Goal: Information Seeking & Learning: Learn about a topic

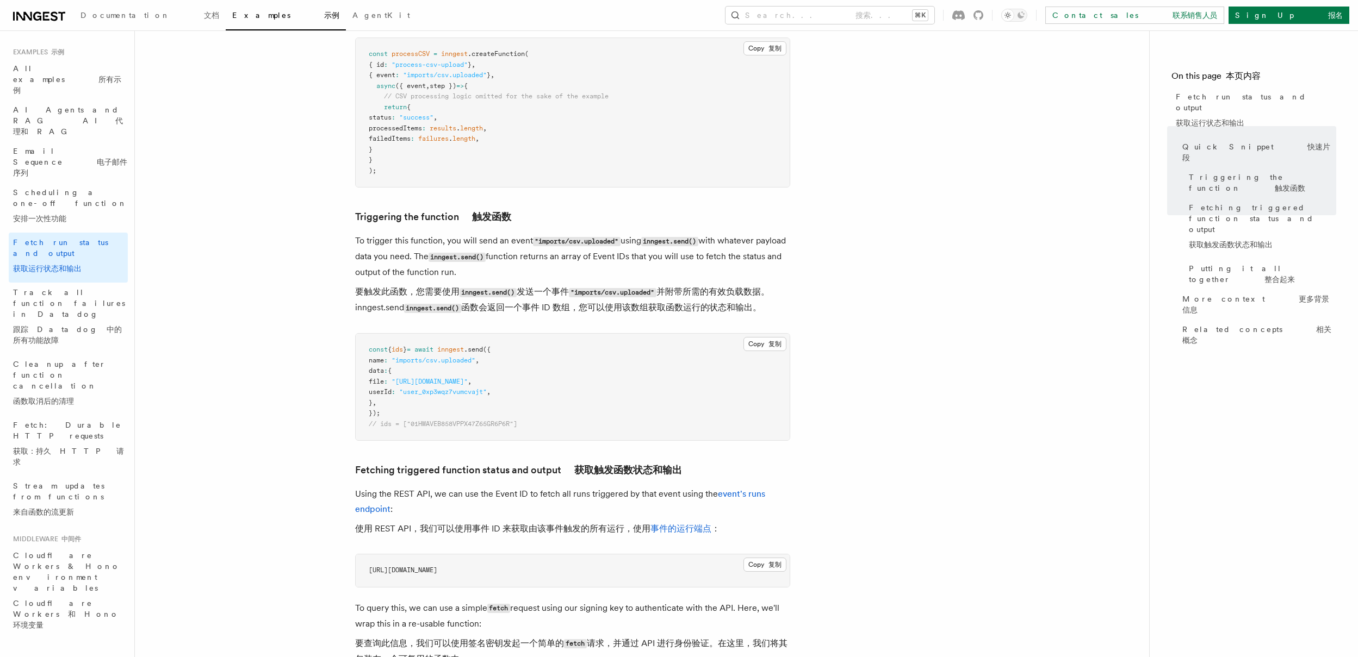
scroll to position [358, 0]
click at [498, 380] on pre "const { ids } = await inngest .send ({ name : "imports/csv.uploaded" , data : {…" at bounding box center [573, 389] width 434 height 107
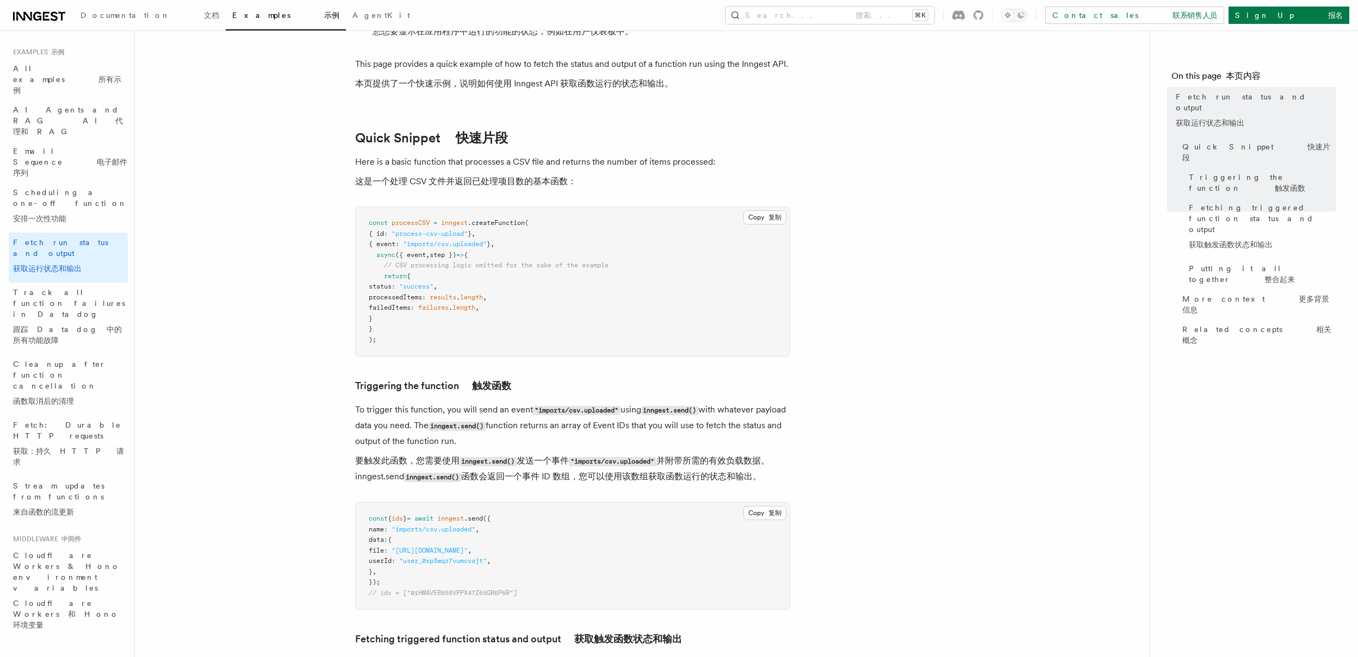
scroll to position [0, 0]
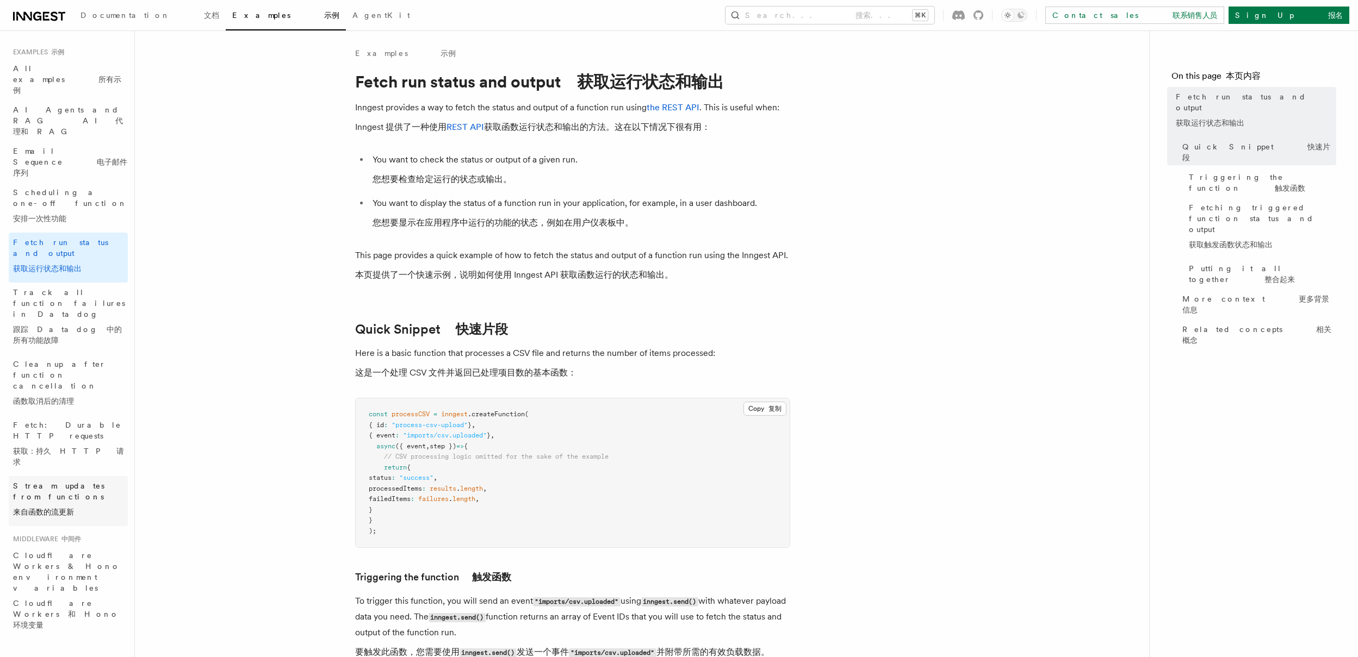
click at [84, 481] on span "Stream updates from functions 来自函数的流更新" at bounding box center [70, 501] width 115 height 41
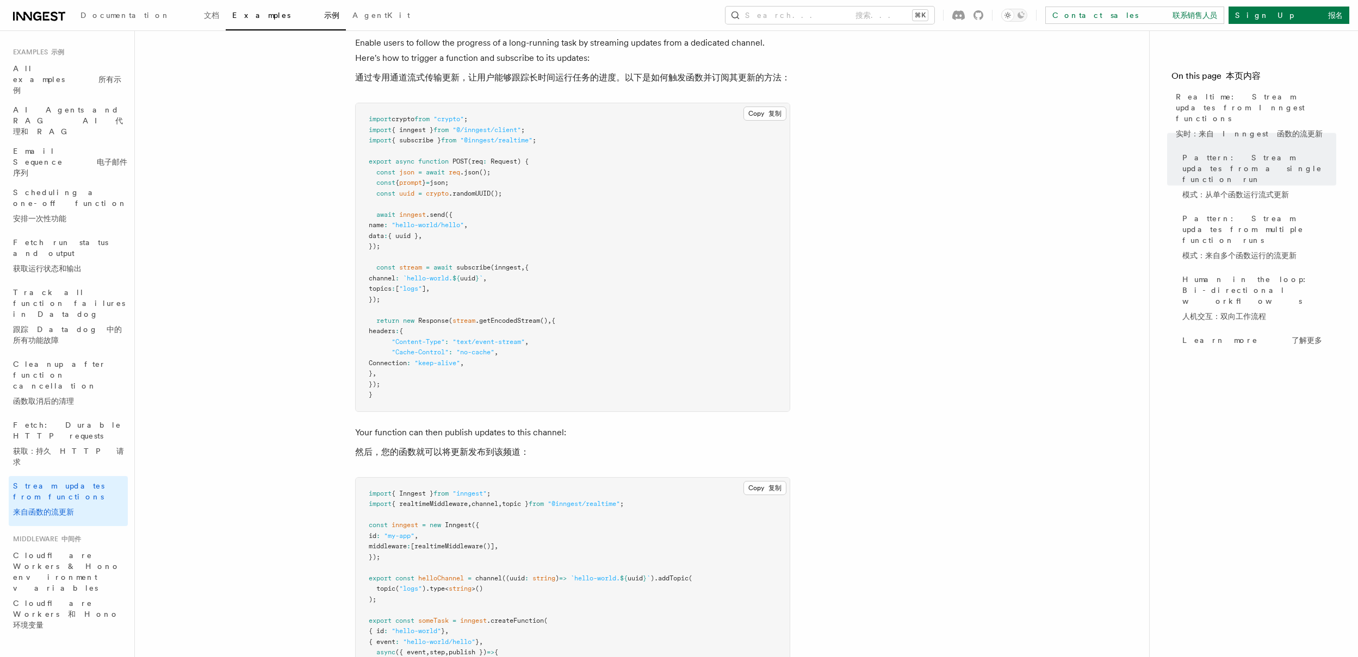
scroll to position [253, 0]
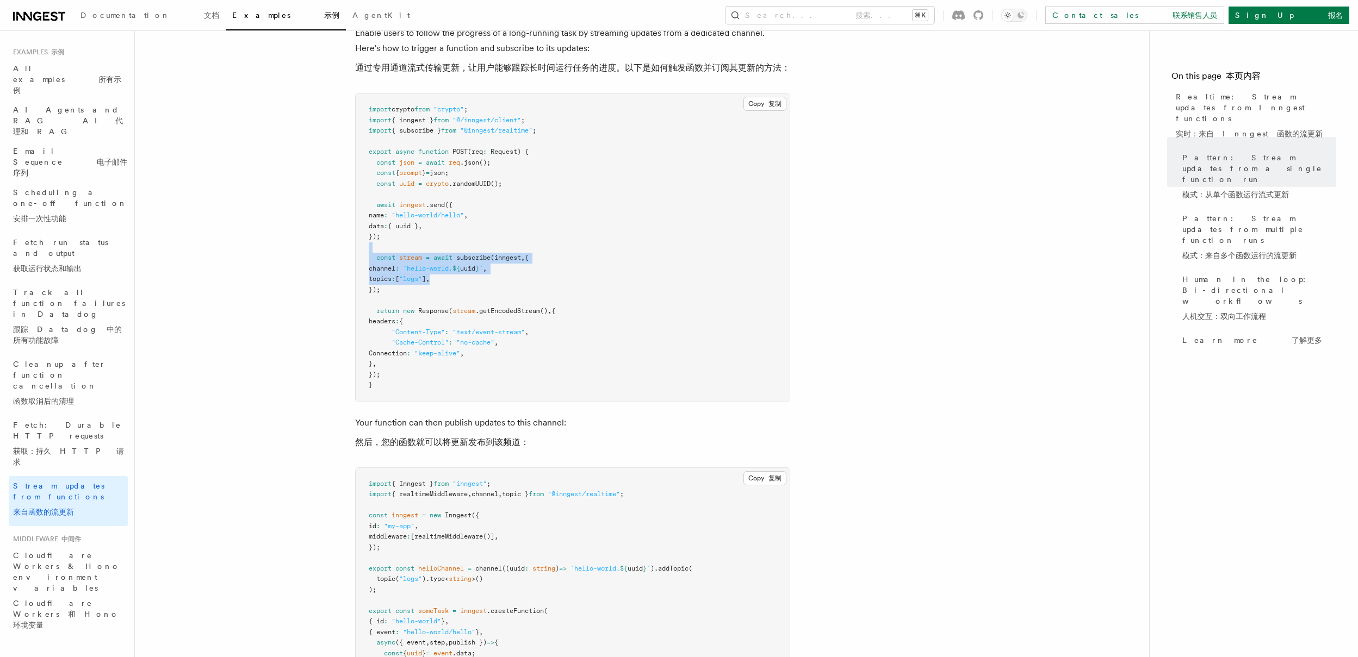
drag, startPoint x: 540, startPoint y: 283, endPoint x: 342, endPoint y: 245, distance: 202.1
click at [514, 275] on pre "import crypto from "crypto" ; import { inngest } from "@/inngest/client" ; impo…" at bounding box center [573, 248] width 434 height 308
drag, startPoint x: 465, startPoint y: 297, endPoint x: 353, endPoint y: 257, distance: 118.5
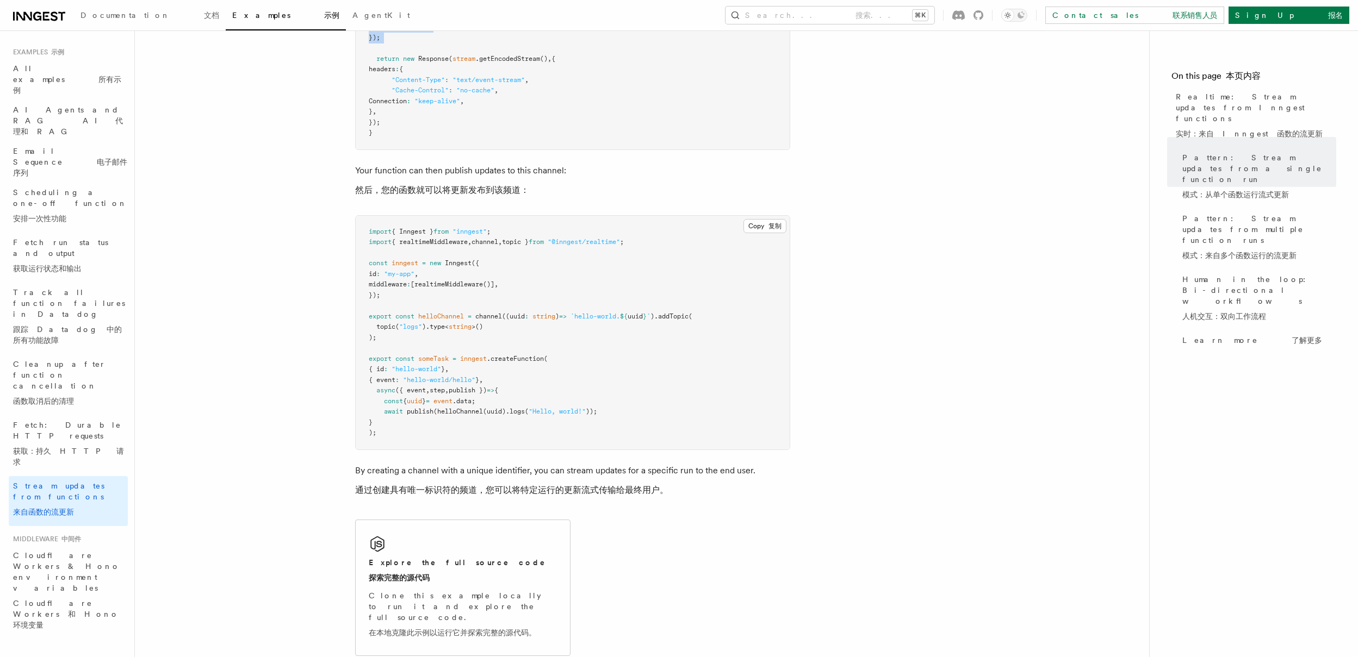
scroll to position [508, 0]
click at [407, 412] on span "publish" at bounding box center [420, 409] width 27 height 8
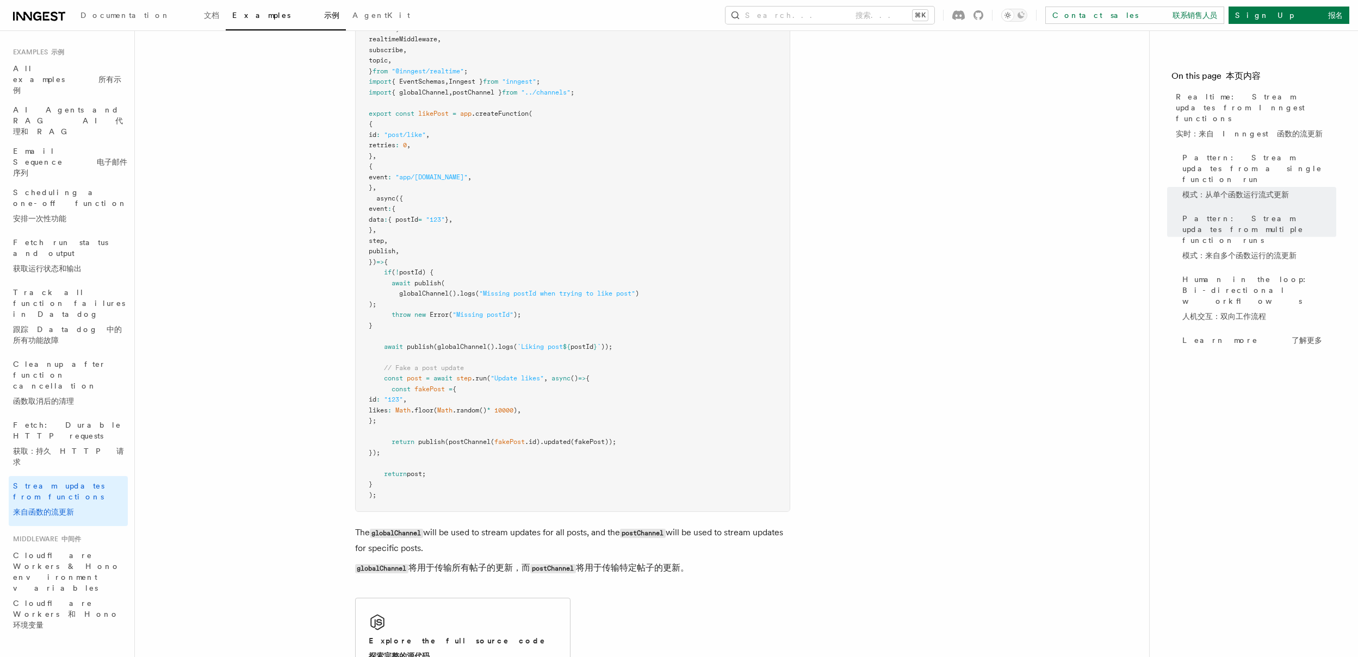
scroll to position [1716, 0]
click at [431, 270] on pre "import { channel , realtimeMiddleware , subscribe , topic , } from "@inngest/re…" at bounding box center [573, 259] width 434 height 509
click at [424, 269] on pre "import { channel , realtimeMiddleware , subscribe , topic , } from "@inngest/re…" at bounding box center [573, 259] width 434 height 509
click at [425, 282] on span "publish" at bounding box center [427, 286] width 27 height 8
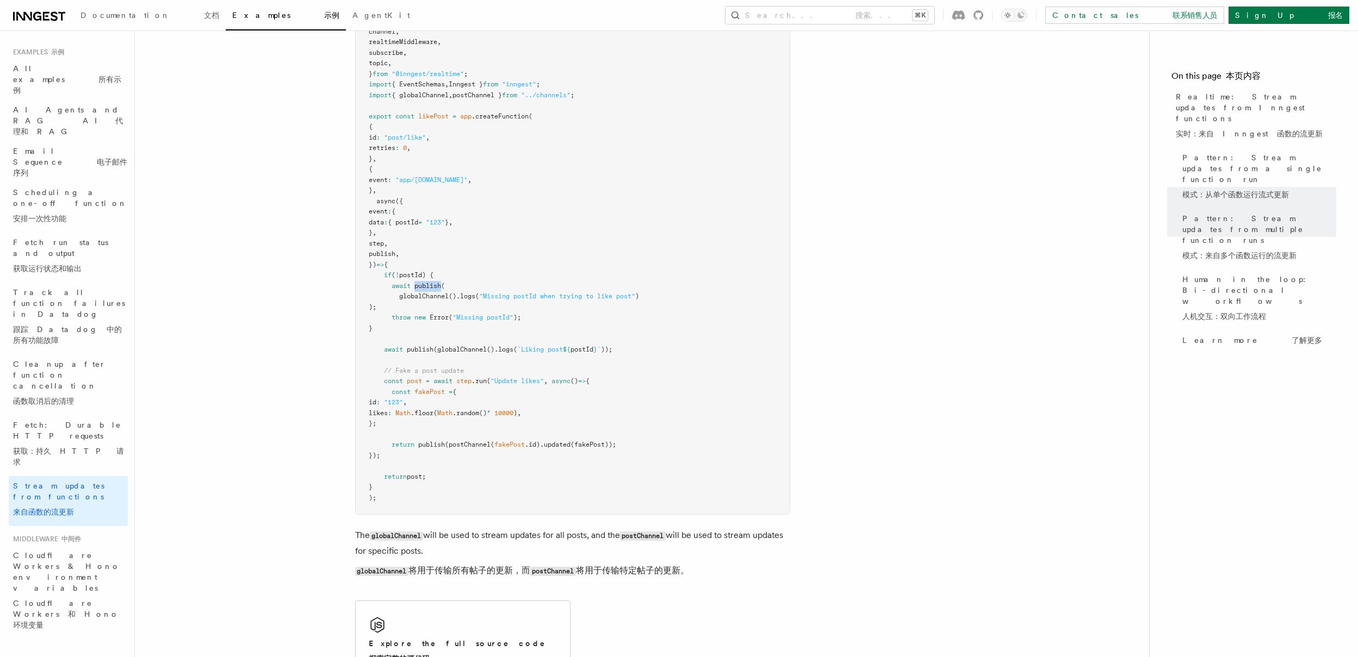
click at [425, 282] on span "publish" at bounding box center [427, 286] width 27 height 8
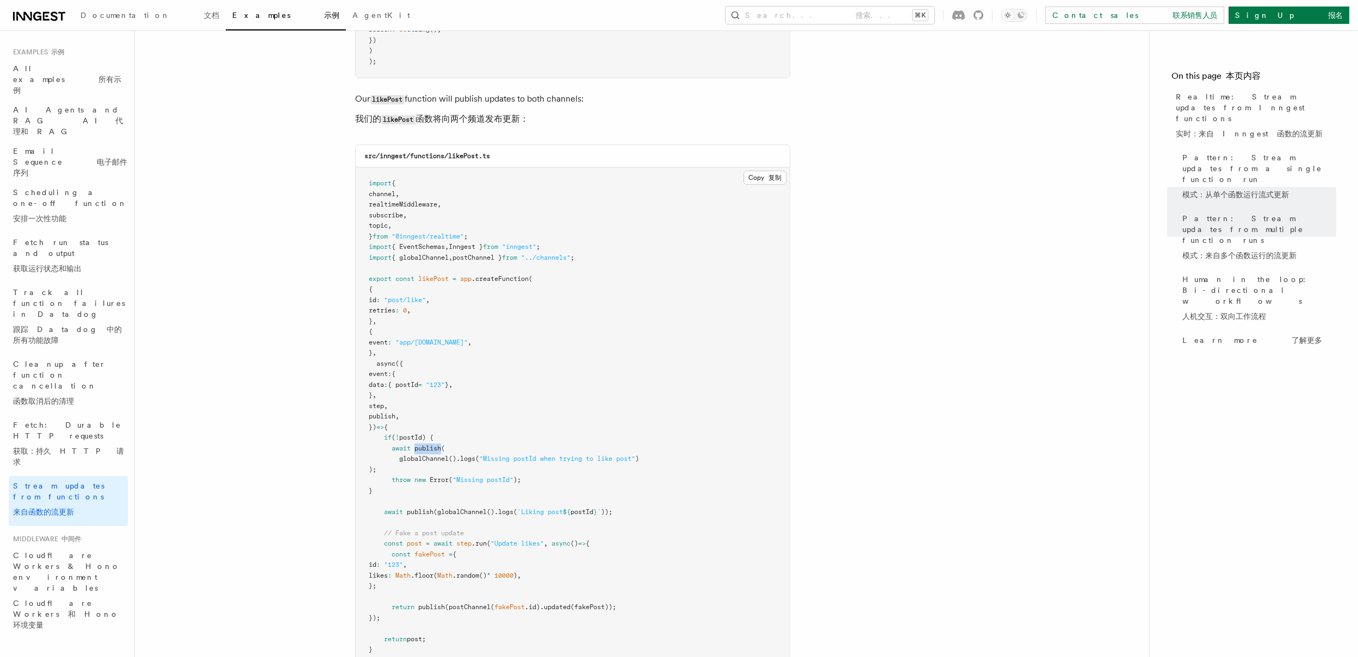
scroll to position [1551, 0]
click at [493, 257] on span "postChannel }" at bounding box center [476, 261] width 49 height 8
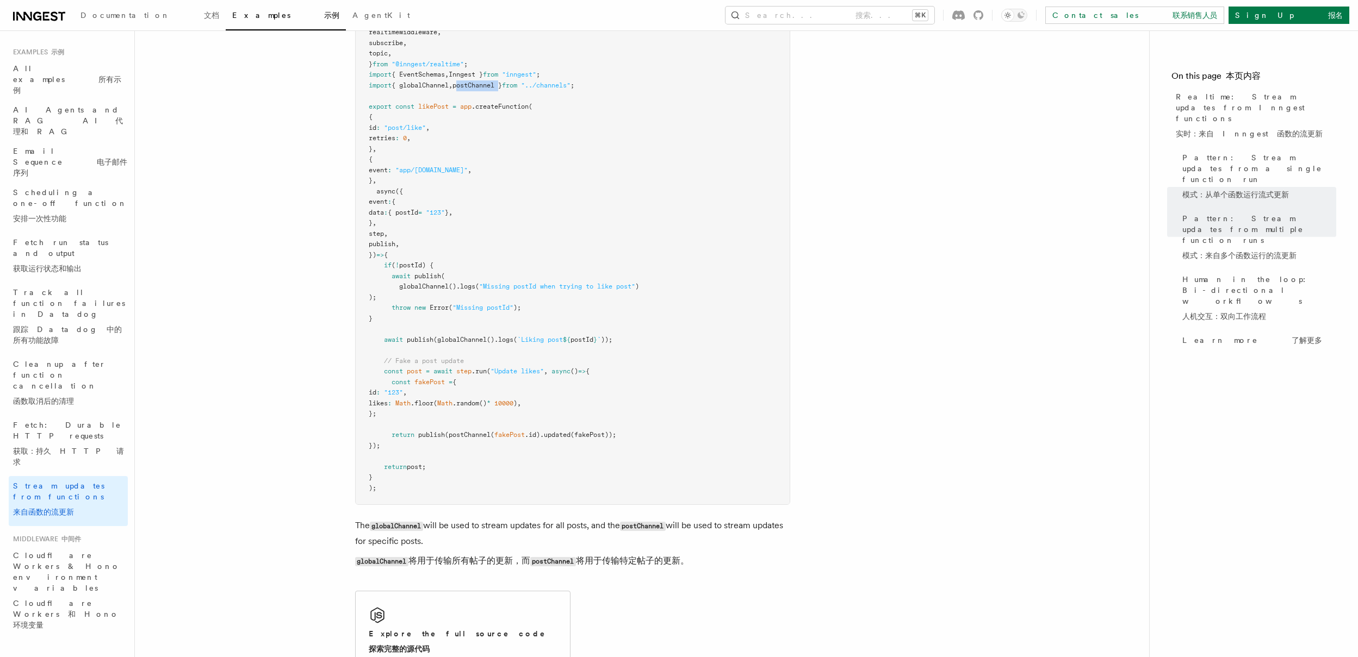
scroll to position [1728, 0]
click at [637, 309] on pre "import { channel , realtimeMiddleware , subscribe , topic , } from "@inngest/re…" at bounding box center [573, 247] width 434 height 509
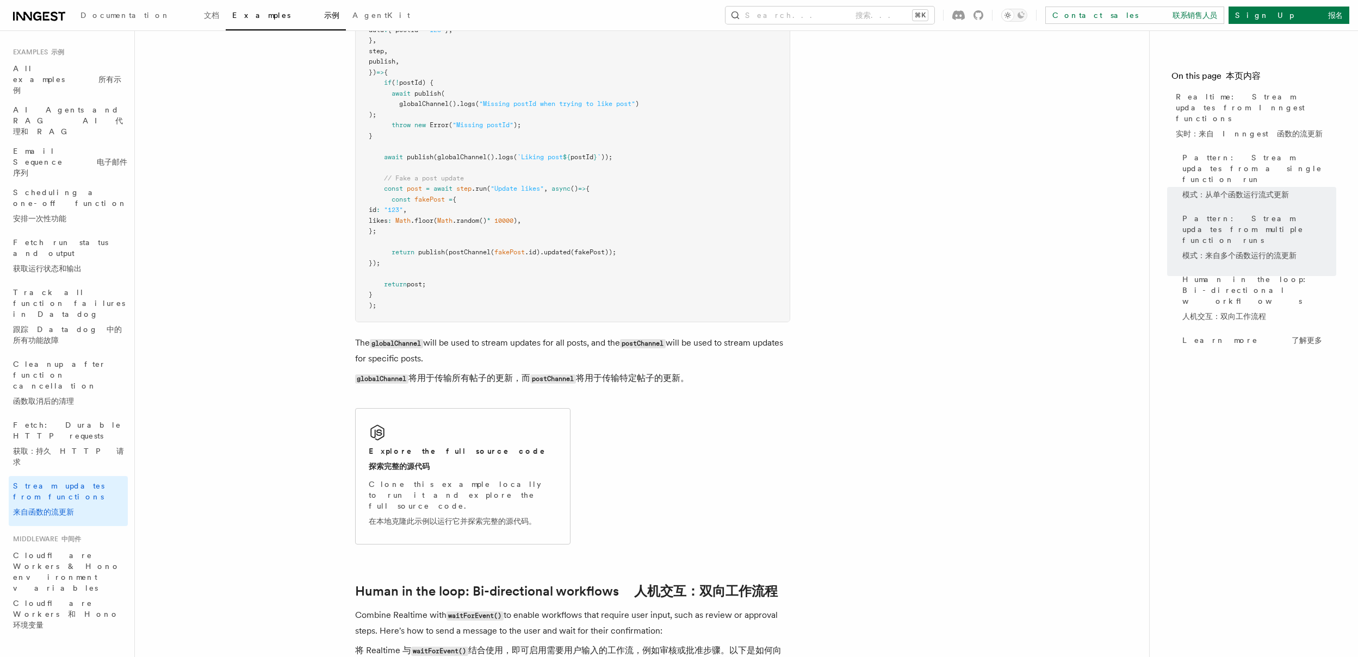
scroll to position [1907, 0]
click at [557, 251] on span ".updated" at bounding box center [555, 255] width 30 height 8
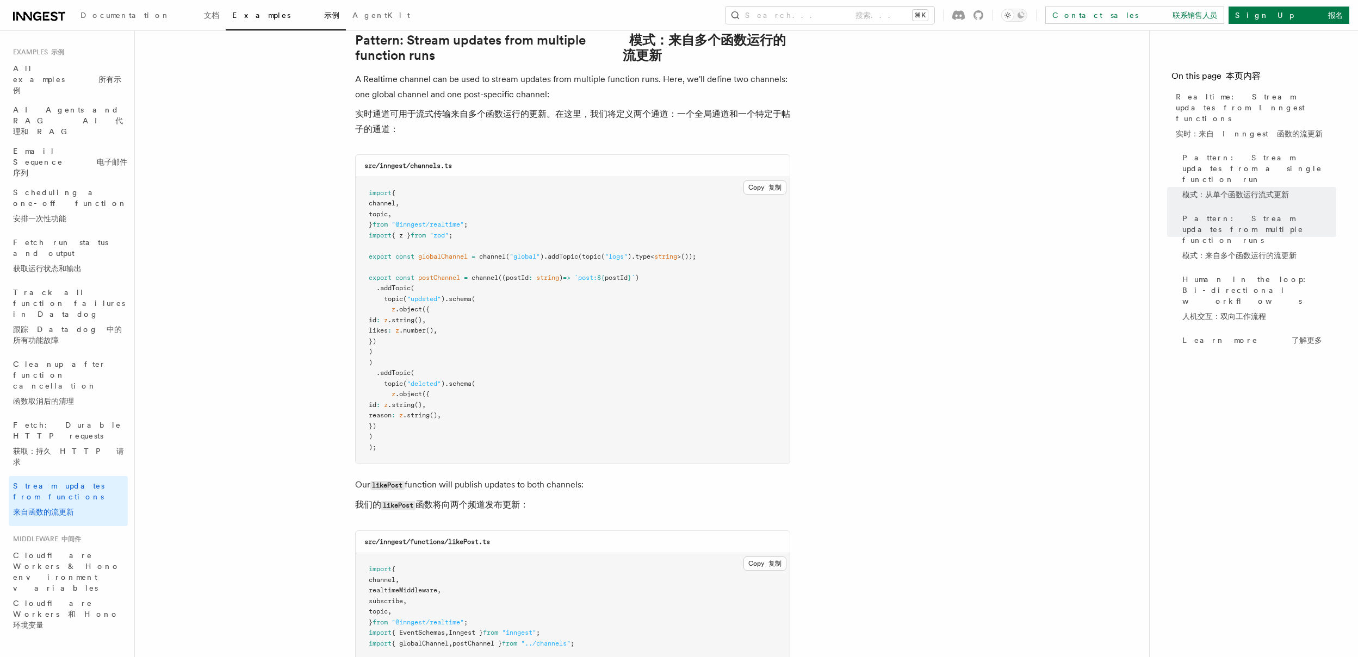
scroll to position [1165, 0]
click at [397, 287] on span ".addTopic" at bounding box center [393, 291] width 34 height 8
click at [111, 18] on span "Documentation 文档" at bounding box center [149, 15] width 139 height 9
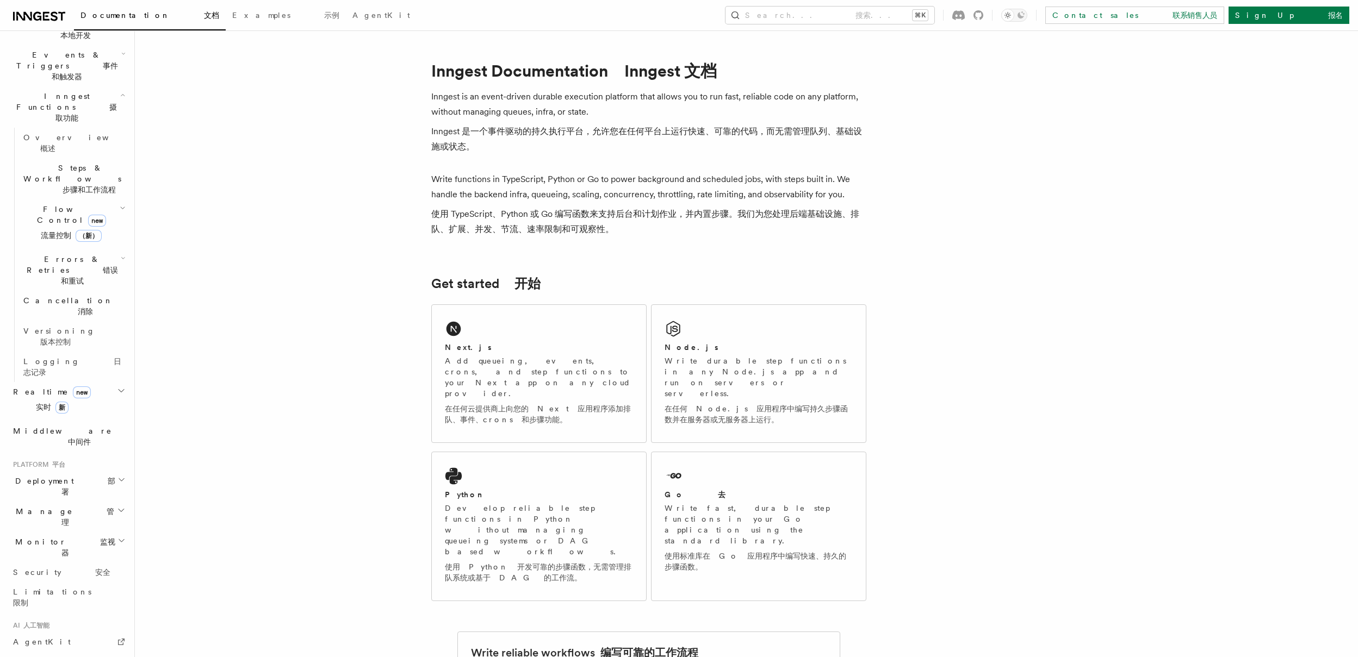
scroll to position [317, 0]
click at [71, 420] on h2 "Middleware 中间件" at bounding box center [68, 435] width 119 height 30
click at [65, 385] on span "Realtime new 实时 新" at bounding box center [50, 400] width 82 height 30
click at [53, 420] on link "Overview 概述" at bounding box center [73, 435] width 109 height 30
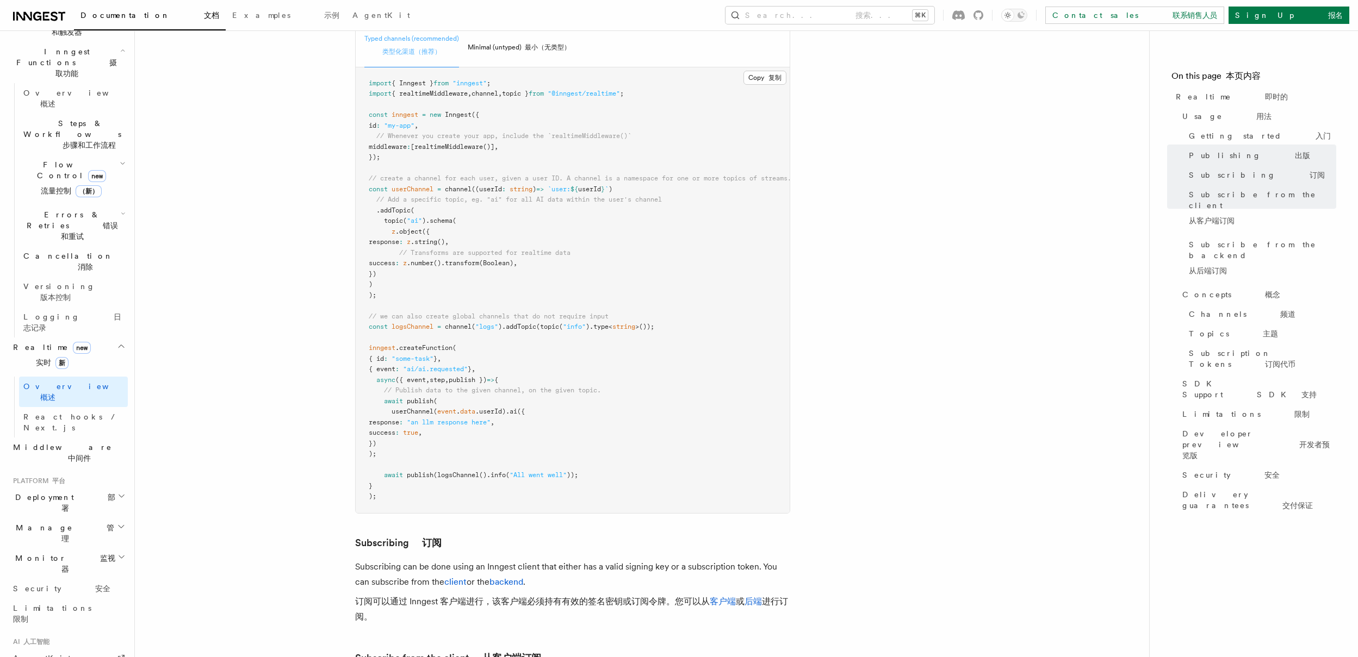
scroll to position [1062, 0]
click at [502, 468] on span ".info" at bounding box center [496, 472] width 19 height 8
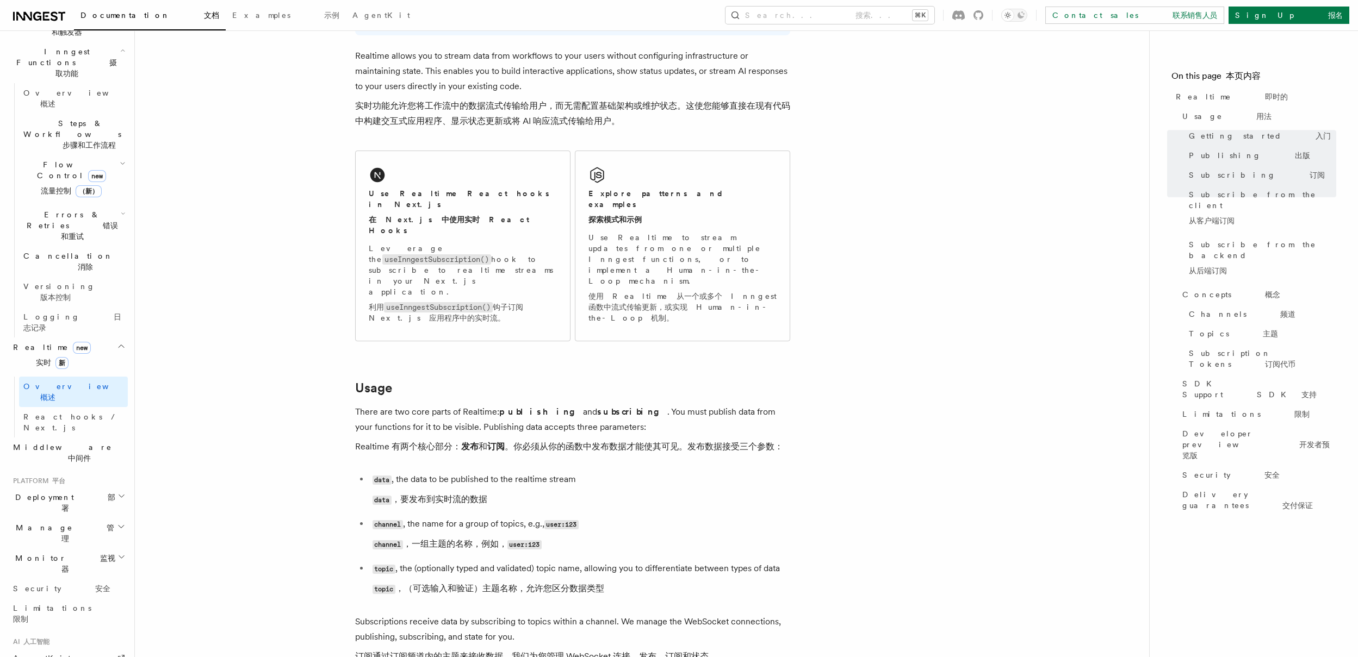
scroll to position [0, 0]
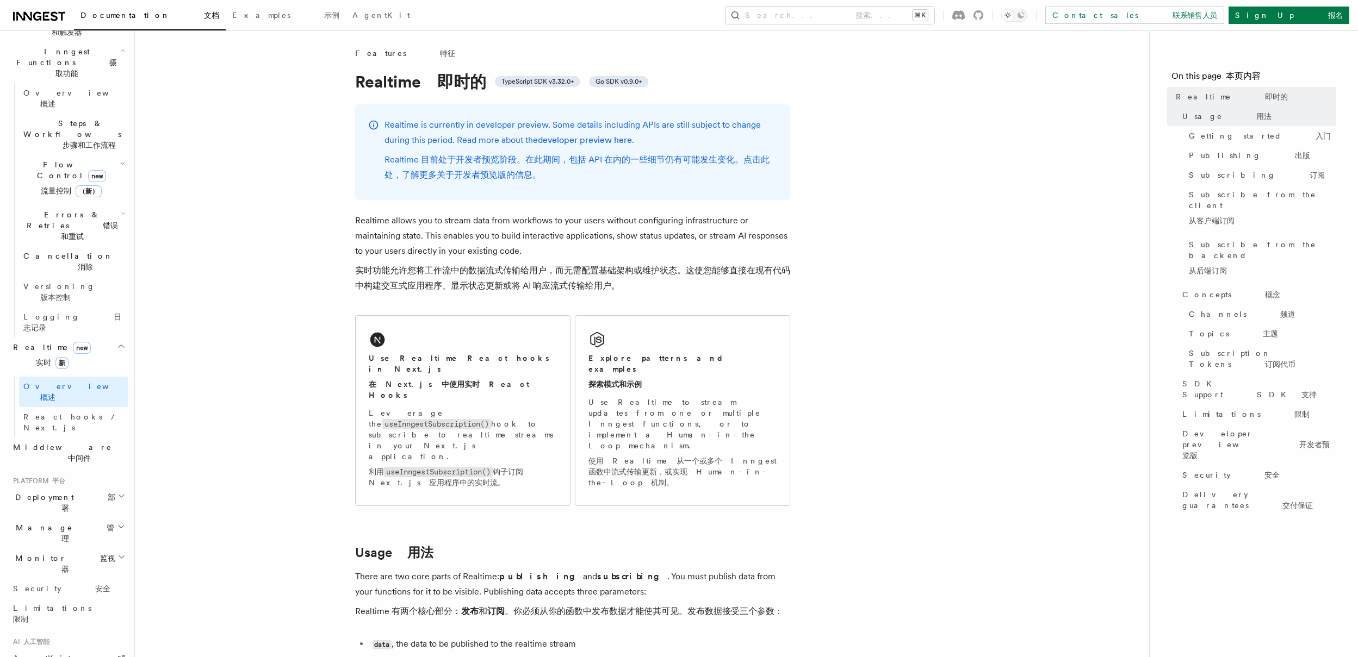
click at [574, 270] on font "实时功能允许您将工作流中的数据流式传输给用户，而无需配置基础架构或维护状态。这使您能够直接在现有代码中构建交互式应用程序、显示状态更新或将 AI 响应流式传输…" at bounding box center [572, 278] width 435 height 26
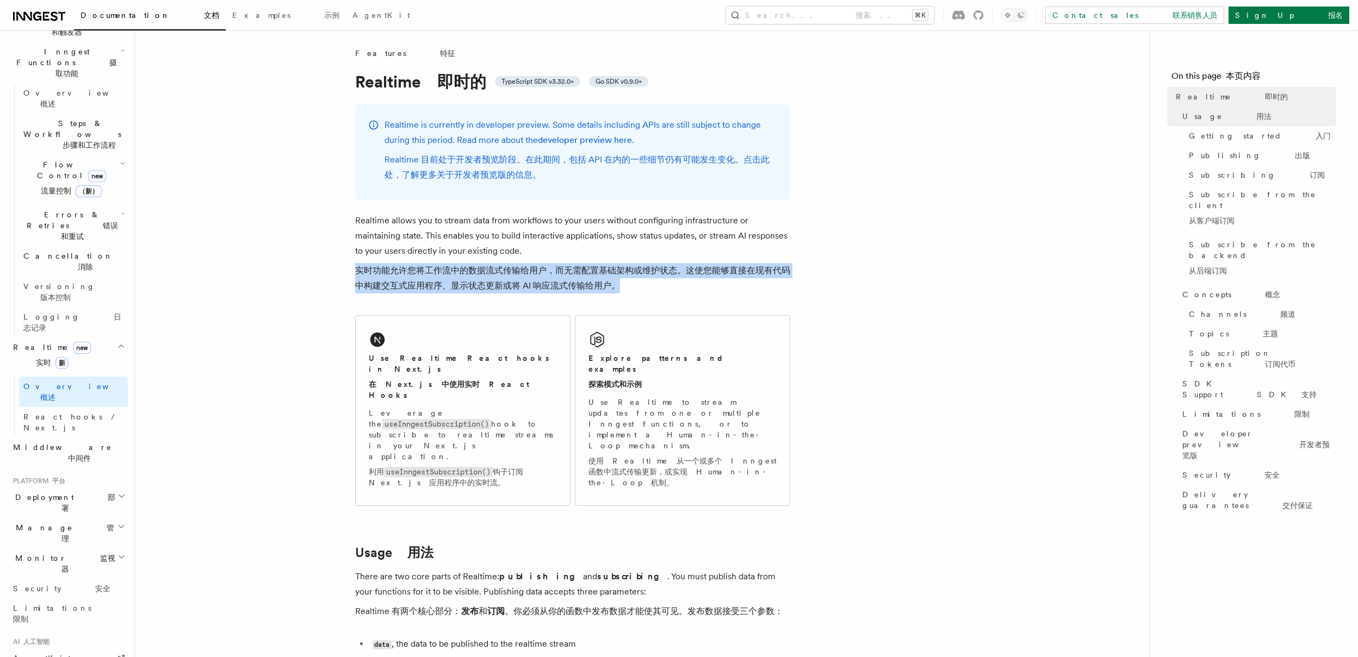
click at [574, 270] on font "实时功能允许您将工作流中的数据流式传输给用户，而无需配置基础架构或维护状态。这使您能够直接在现有代码中构建交互式应用程序、显示状态更新或将 AI 响应流式传输…" at bounding box center [572, 278] width 435 height 26
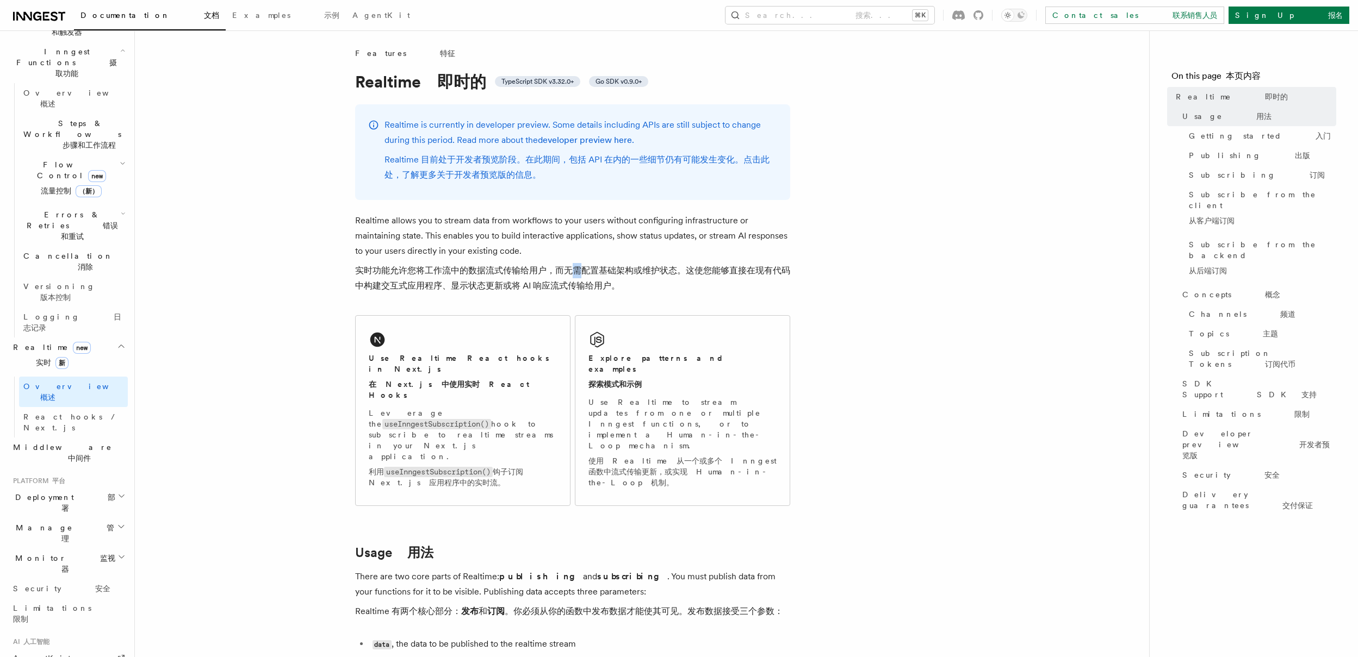
click at [574, 270] on font "实时功能允许您将工作流中的数据流式传输给用户，而无需配置基础架构或维护状态。这使您能够直接在现有代码中构建交互式应用程序、显示状态更新或将 AI 响应流式传输…" at bounding box center [572, 278] width 435 height 26
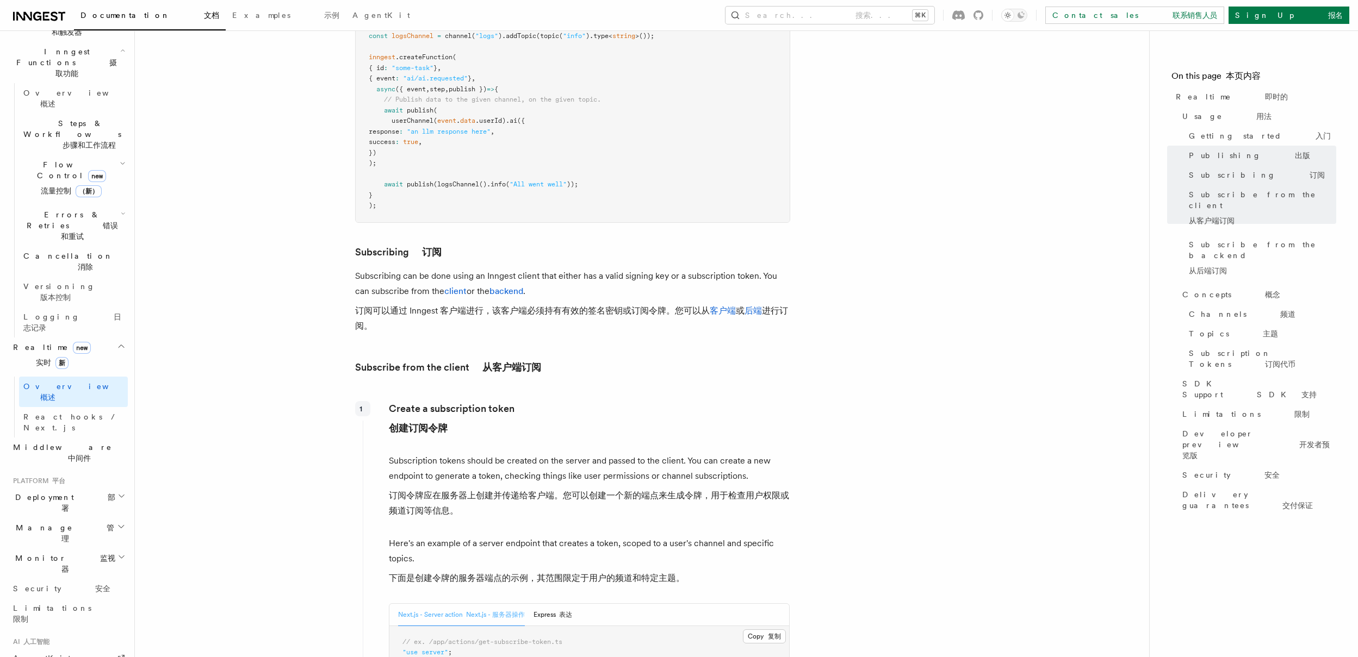
scroll to position [1350, 0]
click at [232, 17] on span "Examples 示例" at bounding box center [285, 15] width 107 height 9
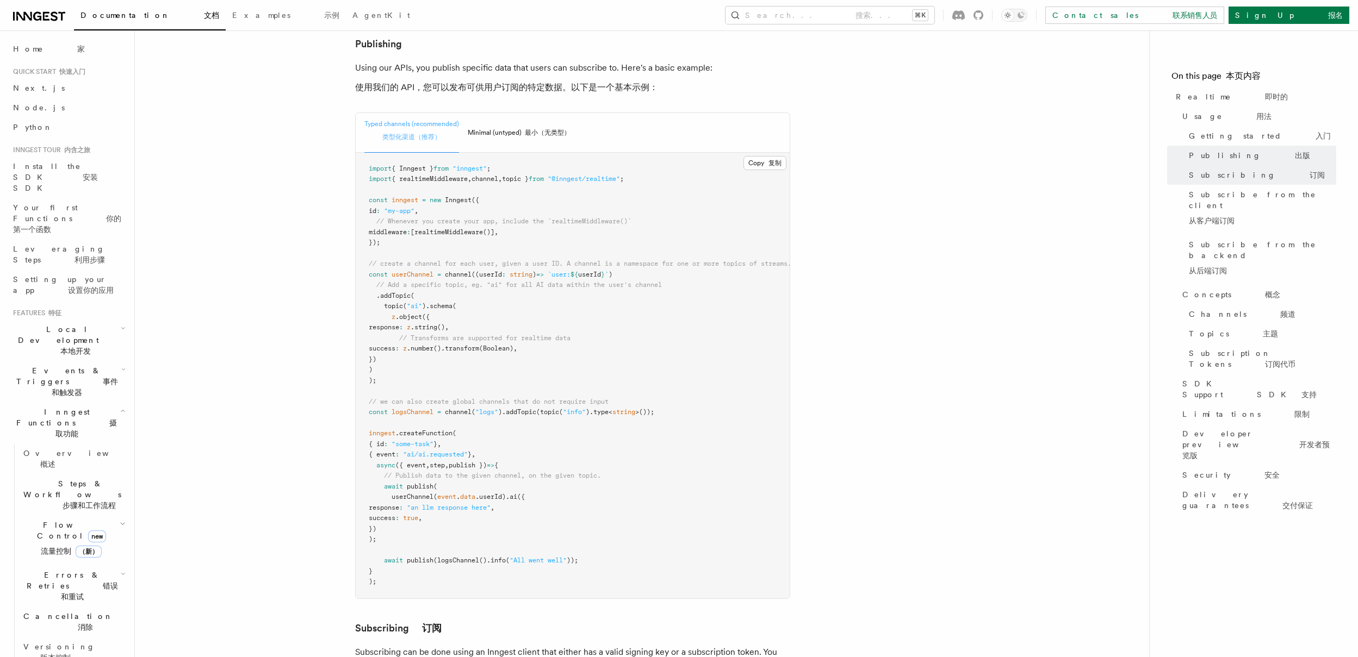
scroll to position [837, 0]
click at [408, 278] on pre "import { Inngest } from "inngest" ; import { realtimeMiddleware , channel , top…" at bounding box center [573, 374] width 434 height 446
click at [614, 535] on pre "import { Inngest } from "inngest" ; import { realtimeMiddleware , channel , top…" at bounding box center [573, 374] width 434 height 446
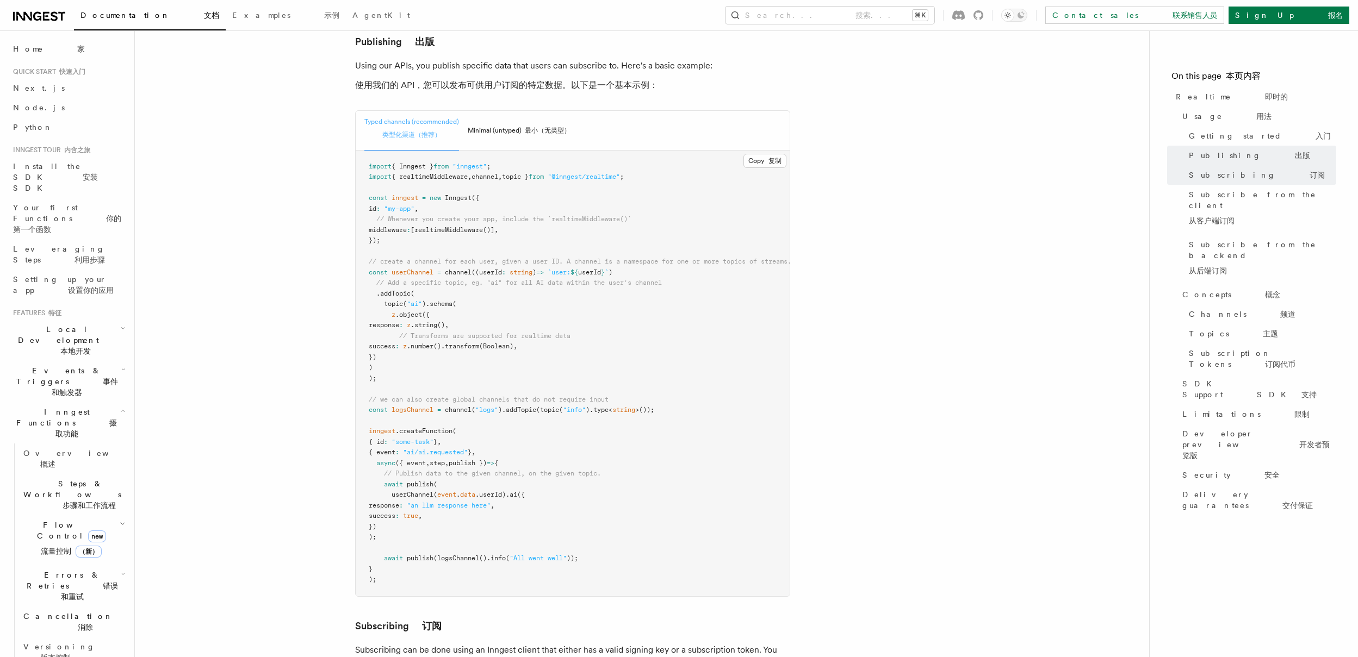
click at [483, 522] on pre "import { Inngest } from "inngest" ; import { realtimeMiddleware , channel , top…" at bounding box center [573, 374] width 434 height 446
click at [499, 555] on span ".info" at bounding box center [496, 559] width 19 height 8
click at [500, 555] on span ".info" at bounding box center [496, 559] width 19 height 8
click at [463, 533] on pre "import { Inngest } from "inngest" ; import { realtimeMiddleware , channel , top…" at bounding box center [573, 374] width 434 height 446
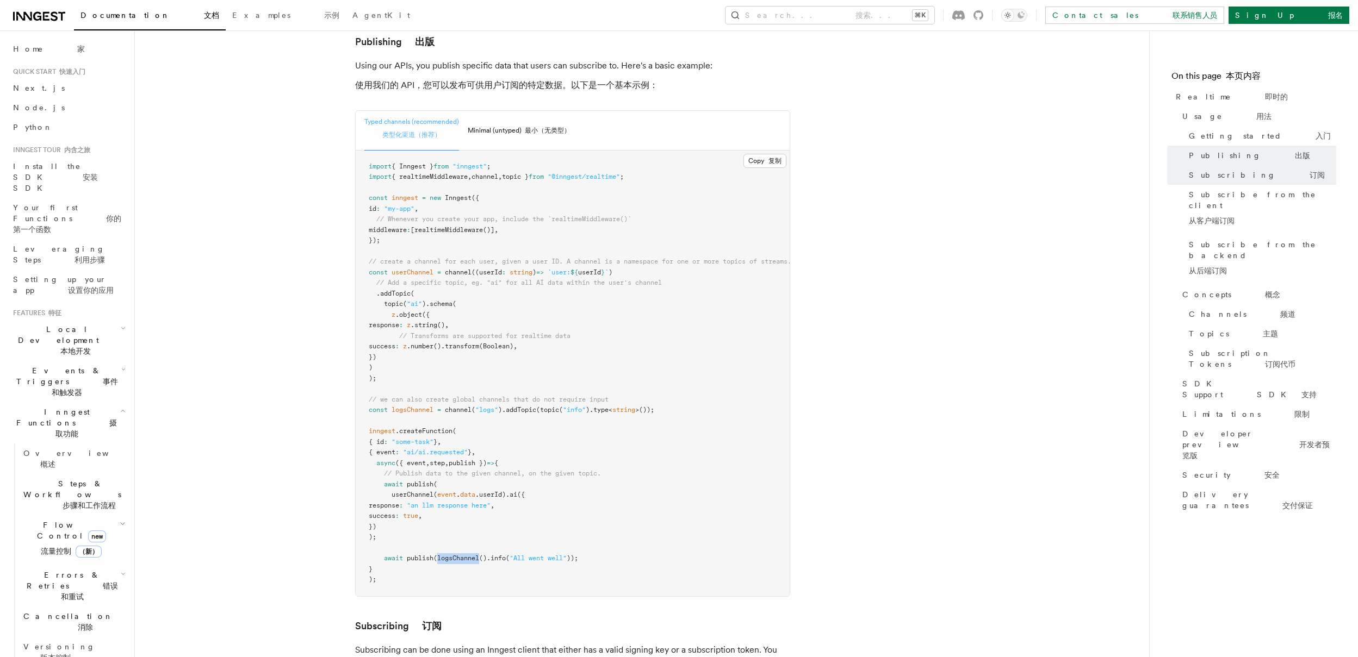
click at [463, 533] on pre "import { Inngest } from "inngest" ; import { realtimeMiddleware , channel , top…" at bounding box center [573, 374] width 434 height 446
click at [415, 269] on span "userChannel" at bounding box center [412, 273] width 42 height 8
